Goal: Book appointment/travel/reservation

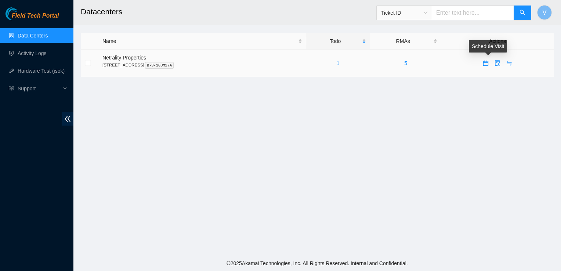
click at [488, 64] on icon "calendar" at bounding box center [486, 63] width 6 height 6
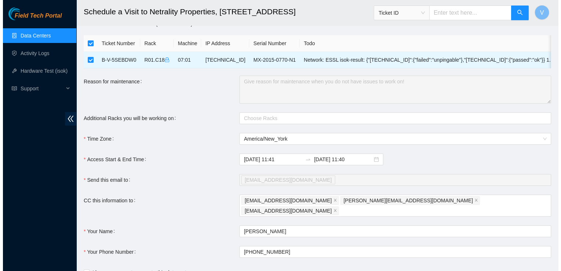
scroll to position [54, 0]
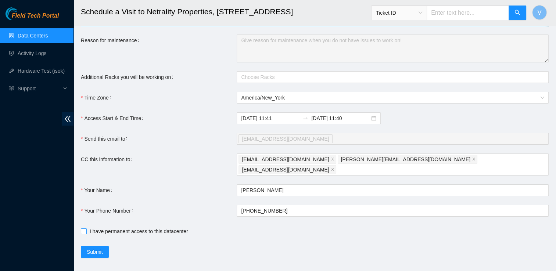
click at [83, 228] on input "I have permanent access to this datacenter" at bounding box center [83, 230] width 5 height 5
checkbox input "true"
click at [104, 247] on button "Submit" at bounding box center [95, 252] width 28 height 12
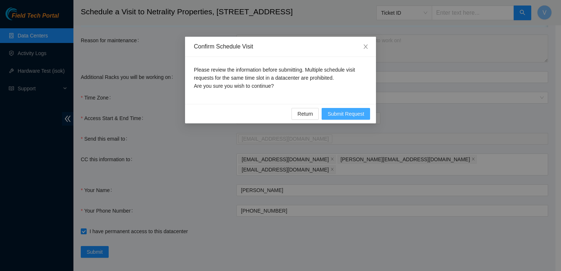
click at [348, 110] on span "Submit Request" at bounding box center [346, 114] width 37 height 8
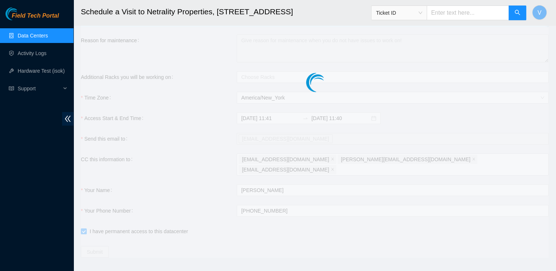
type input "2025-08-15 11:42"
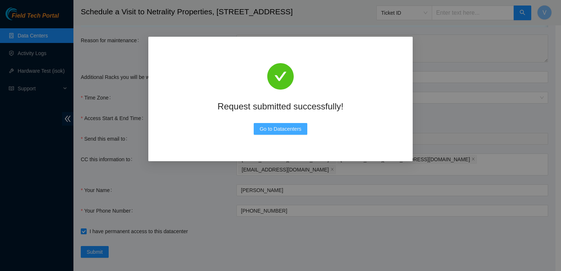
click at [294, 129] on span "Go to Datacenters" at bounding box center [281, 129] width 42 height 8
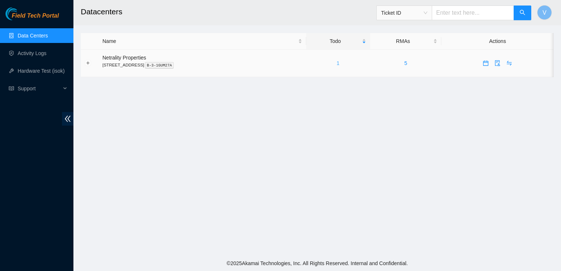
click at [340, 63] on link "1" at bounding box center [338, 63] width 3 height 6
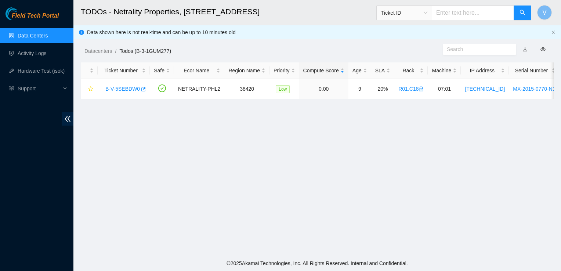
click at [531, 217] on main "TODOs - Netrality Properties, [STREET_ADDRESS] Ticket ID V Data shown here is n…" at bounding box center [317, 128] width 488 height 256
